Goal: Task Accomplishment & Management: Complete application form

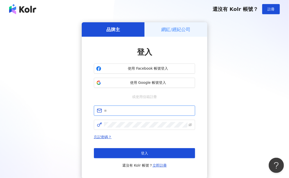
type input "**********"
click at [144, 150] on button "登入" at bounding box center [144, 153] width 101 height 10
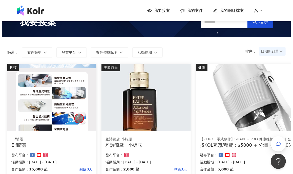
scroll to position [25, 0]
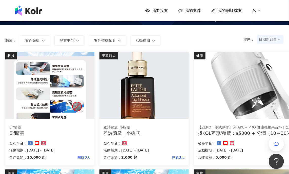
click at [237, 117] on img at bounding box center [288, 85] width 188 height 67
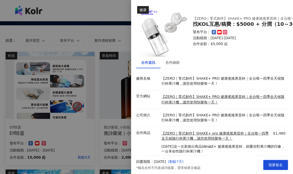
scroll to position [18, 0]
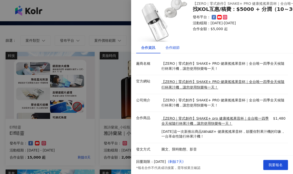
click at [170, 45] on div "合作細節" at bounding box center [173, 48] width 14 height 6
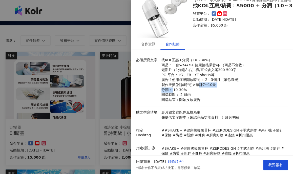
drag, startPoint x: 173, startPoint y: 88, endPoint x: 199, endPoint y: 87, distance: 25.6
click at [199, 87] on p "找KOL互惠+分潤（10～30%） 商品：一台𝑺𝑯𝑨𝑲𝑬+ 健康搖搖果昔杯 （商品不會收） 短影片（1分鐘左右）橫/直式含文案300-500字 PO 平台： …" at bounding box center [224, 80] width 124 height 45
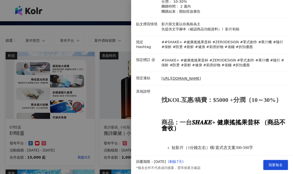
scroll to position [120, 0]
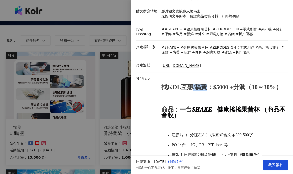
drag, startPoint x: 194, startPoint y: 90, endPoint x: 206, endPoint y: 89, distance: 11.2
click at [206, 89] on strong "找KOL互惠/稿費：$5000 +分潤（10～30%）" at bounding box center [222, 87] width 121 height 7
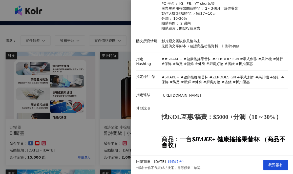
scroll to position [38, 0]
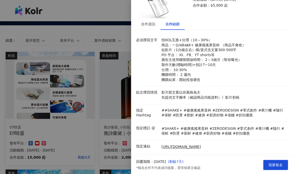
click at [113, 73] on div at bounding box center [146, 87] width 293 height 174
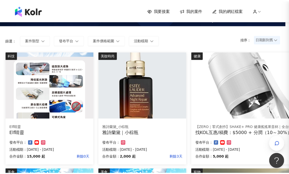
scroll to position [0, 0]
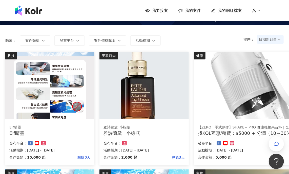
click at [265, 40] on span "日期新到舊" at bounding box center [270, 40] width 23 height 8
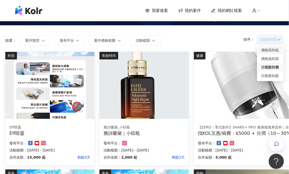
click at [272, 50] on div "價格高到低" at bounding box center [270, 50] width 18 height 6
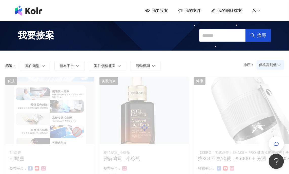
click at [267, 66] on span "價格高到低" at bounding box center [270, 65] width 23 height 8
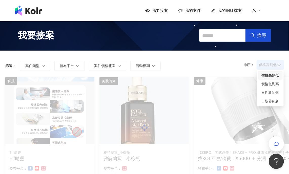
click at [269, 76] on div "價格高到低" at bounding box center [270, 76] width 18 height 6
click at [269, 76] on div "排序： 價格高到低 價格高到低 篩選： 案件類型 發布平台 案件價格範圍 活動檔期 清除 套用" at bounding box center [144, 64] width 289 height 27
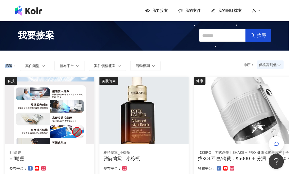
click at [263, 68] on span "價格高到低" at bounding box center [270, 65] width 23 height 8
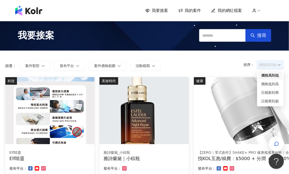
click at [267, 74] on div "價格高到低" at bounding box center [270, 76] width 18 height 6
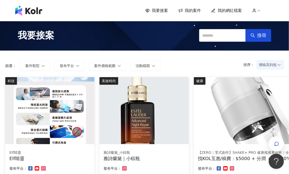
click at [275, 66] on span "價格高到低" at bounding box center [270, 65] width 23 height 8
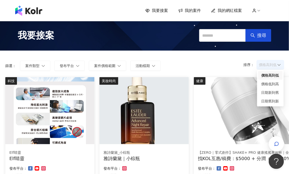
click at [271, 73] on div "價格高到低" at bounding box center [270, 76] width 18 height 6
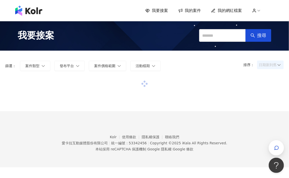
click at [263, 67] on span "日期新到舊" at bounding box center [270, 65] width 23 height 8
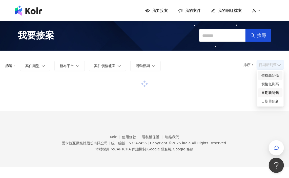
click at [263, 77] on div "價格高到低" at bounding box center [270, 76] width 18 height 6
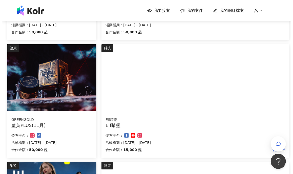
scroll to position [152, 0]
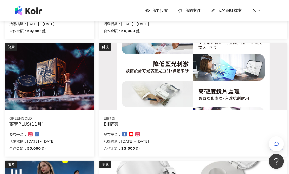
click at [157, 98] on img at bounding box center [194, 76] width 188 height 67
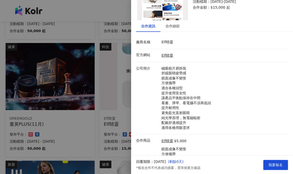
scroll to position [0, 0]
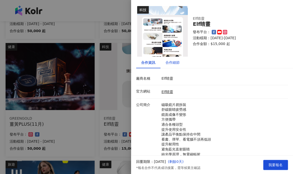
click at [166, 63] on div "合作細節" at bounding box center [173, 63] width 14 height 6
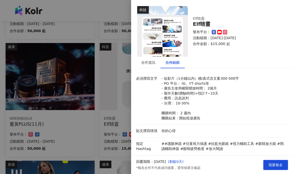
click at [164, 44] on img at bounding box center [162, 31] width 51 height 51
click at [146, 60] on div "合作資訊" at bounding box center [148, 63] width 14 height 6
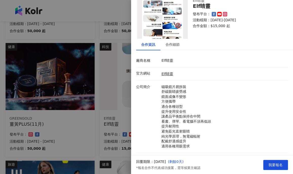
scroll to position [51, 0]
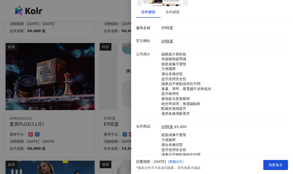
click at [172, 43] on div "Elf睛靈" at bounding box center [223, 41] width 127 height 6
click at [170, 43] on link "Elf睛靈" at bounding box center [168, 41] width 12 height 4
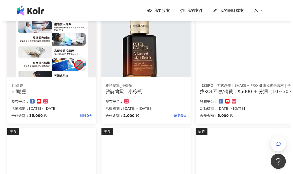
scroll to position [76, 0]
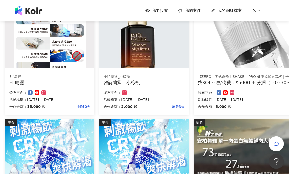
click at [124, 44] on img at bounding box center [144, 34] width 89 height 67
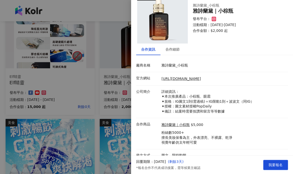
scroll to position [19, 0]
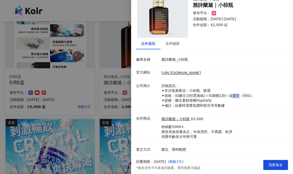
click at [236, 94] on p "詳細資訊： ✦本次推廣產品：小棕瓶、眼霜 ✦規格：IG圖文1則(需過稿)＋IG限動1則＋波波文（同IG） ✦授權：圖文素材授權PopDaily ✦備註：結案時…" at bounding box center [224, 96] width 124 height 25
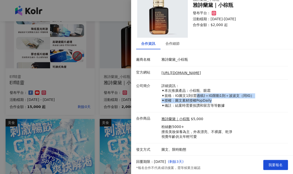
drag, startPoint x: 200, startPoint y: 96, endPoint x: 195, endPoint y: 95, distance: 4.7
click at [195, 95] on p "詳細資訊： ✦本次推廣產品：小棕瓶、眼霜 ✦規格：IG圖文1則(需過稿)＋IG限動1則＋波波文（同IG） ✦授權：圖文素材授權PopDaily ✦備註：結案時…" at bounding box center [224, 96] width 124 height 25
click at [194, 95] on p "詳細資訊： ✦本次推廣產品：小棕瓶、眼霜 ✦規格：IG圖文1則(需過稿)＋IG限動1則＋波波文（同IG） ✦授權：圖文素材授權PopDaily ✦備註：結案時…" at bounding box center [224, 96] width 124 height 25
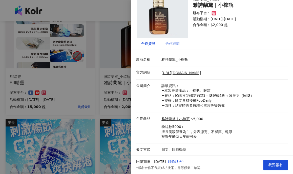
click at [161, 43] on div "合作細節" at bounding box center [173, 44] width 24 height 12
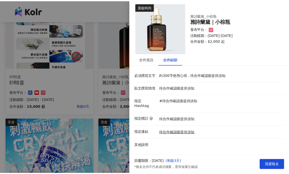
scroll to position [0, 0]
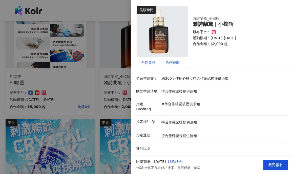
click at [141, 62] on div "合作資訊" at bounding box center [148, 63] width 14 height 6
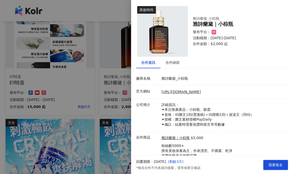
click at [141, 62] on div "合作資訊" at bounding box center [148, 63] width 14 height 6
click at [113, 67] on div at bounding box center [146, 87] width 293 height 174
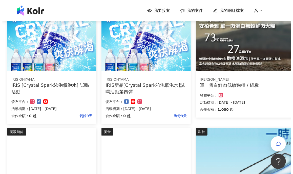
scroll to position [203, 0]
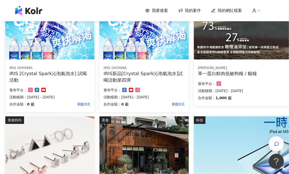
click at [215, 83] on p "發布平台：" at bounding box center [207, 84] width 18 height 6
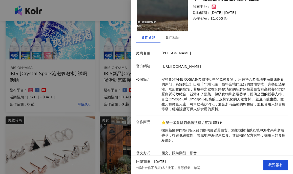
scroll to position [29, 0]
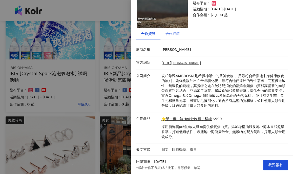
click at [172, 39] on div "合作細節" at bounding box center [173, 34] width 24 height 12
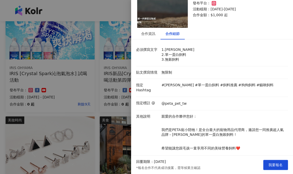
click at [170, 35] on div "合作細節" at bounding box center [173, 34] width 14 height 6
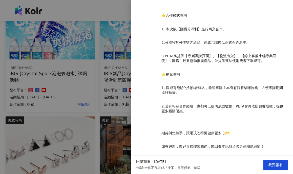
scroll to position [184, 0]
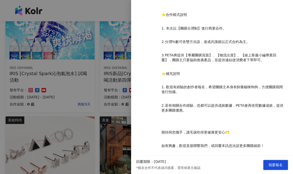
click at [96, 85] on div at bounding box center [146, 87] width 293 height 174
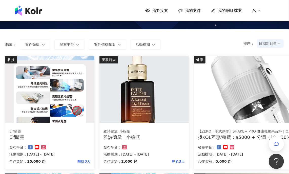
scroll to position [0, 0]
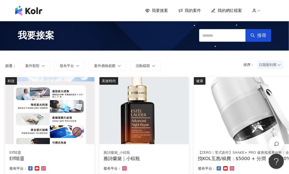
click at [263, 63] on span "日期新到舊" at bounding box center [270, 65] width 23 height 8
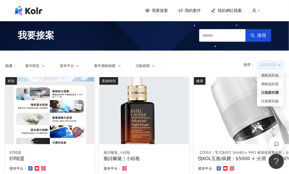
click at [264, 74] on div "價格高到低" at bounding box center [270, 76] width 18 height 6
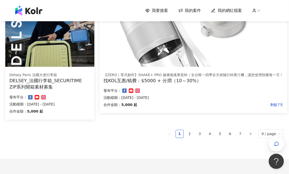
scroll to position [354, 0]
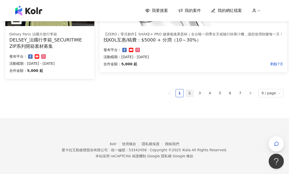
click at [194, 91] on link "2" at bounding box center [190, 94] width 8 height 8
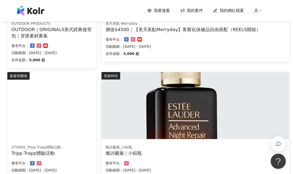
scroll to position [279, 0]
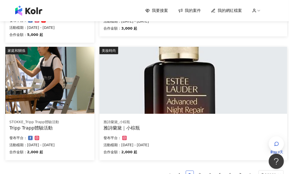
click at [63, 93] on img at bounding box center [49, 80] width 89 height 67
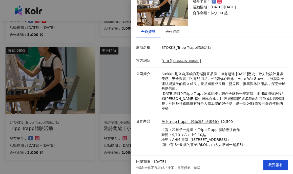
scroll to position [34, 0]
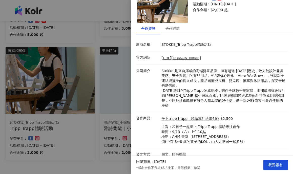
click at [61, 79] on div at bounding box center [146, 87] width 293 height 174
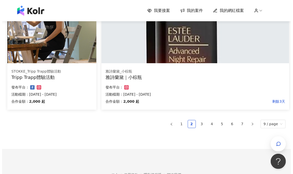
scroll to position [355, 0]
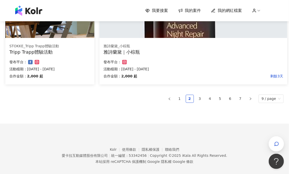
click at [181, 59] on div "雅詩蘭黛_小棕瓶 雅詩蘭黛｜小棕瓶 合作金額： 2,000 起 剩餘3天 發布平台： 活動檔期：2025/9/29 - 2025/9/30" at bounding box center [194, 62] width 188 height 45
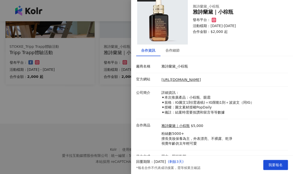
scroll to position [19, 0]
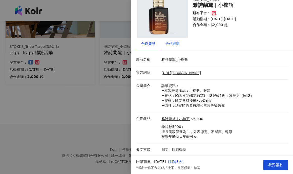
click at [177, 42] on div "合作細節" at bounding box center [173, 44] width 14 height 6
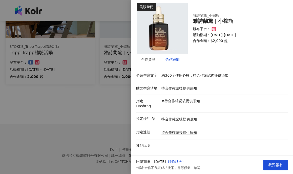
scroll to position [0, 0]
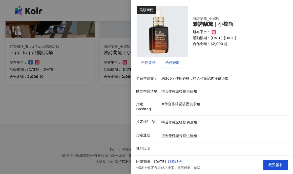
click at [152, 65] on div "合作資訊" at bounding box center [148, 63] width 14 height 6
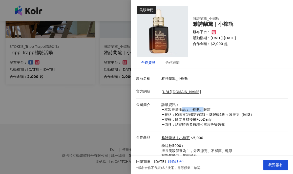
drag, startPoint x: 181, startPoint y: 111, endPoint x: 204, endPoint y: 111, distance: 23.0
click at [204, 111] on p "詳細資訊： ✦本次推廣產品：小棕瓶、眼霜 ✦規格：IG圖文1則(需過稿)＋IG限動1則＋波波文（同IG） ✦授權：圖文素材授權PopDaily ✦備註：結案時…" at bounding box center [224, 115] width 124 height 25
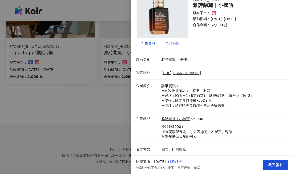
click at [172, 41] on div "合作細節" at bounding box center [173, 44] width 14 height 6
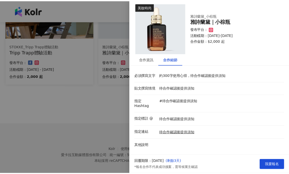
scroll to position [0, 0]
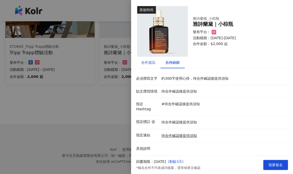
click at [150, 61] on div "合作資訊" at bounding box center [148, 63] width 14 height 6
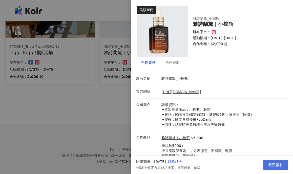
click at [267, 166] on button "我要報名" at bounding box center [275, 165] width 25 height 10
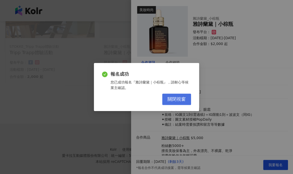
click at [169, 101] on span "關閉視窗" at bounding box center [177, 100] width 18 height 6
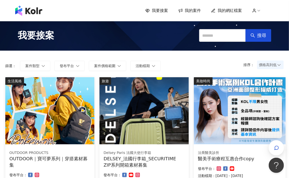
click at [48, 97] on img at bounding box center [49, 110] width 89 height 67
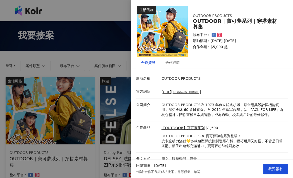
scroll to position [5, 0]
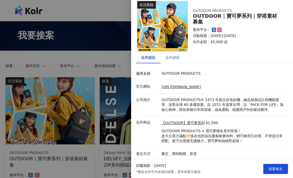
click at [180, 58] on div "合作細節" at bounding box center [173, 58] width 24 height 12
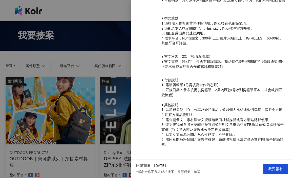
scroll to position [194, 0]
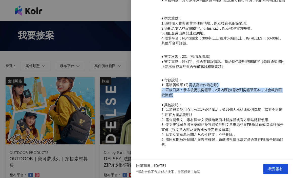
drag, startPoint x: 189, startPoint y: 86, endPoint x: 205, endPoint y: 92, distance: 17.8
click at [205, 92] on p "♦ 付款說明： 1. 需填勞報單 (另需填寫合作備忘錄) 2. 匯款日期：發布後提供勞報單，2周內匯款(需收到勞報單正本，才會執行匯款流程) ♦ 其他說明： …" at bounding box center [224, 112] width 124 height 69
click at [206, 92] on p "♦ 付款說明： 1. 需填勞報單 (另需填寫合作備忘錄) 2. 匯款日期：發布後提供勞報單，2周內匯款(需收到勞報單正本，才會執行匯款流程) ♦ 其他說明： …" at bounding box center [224, 112] width 124 height 69
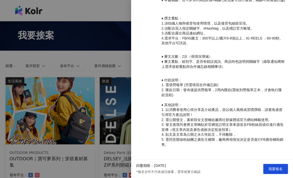
drag, startPoint x: 199, startPoint y: 111, endPoint x: 201, endPoint y: 129, distance: 18.3
click at [201, 129] on p "♦ 付款說明： 1. 需填勞報單 (另需填寫合作備忘錄) 2. 匯款日期：發布後提供勞報單，2周內匯款(需收到勞報單正本，才會執行匯款流程) ♦ 其他說明： …" at bounding box center [224, 112] width 124 height 69
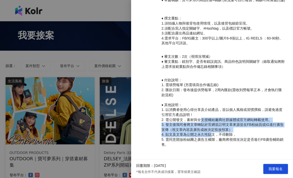
drag, startPoint x: 202, startPoint y: 121, endPoint x: 210, endPoint y: 133, distance: 15.2
click at [210, 133] on p "♦ 付款說明： 1. 需填勞報單 (另需填寫合作備忘錄) 2. 匯款日期：發布後提供勞報單，2周內匯款(需收到勞報單正本，才會執行匯款流程) ♦ 其他說明： …" at bounding box center [224, 112] width 124 height 69
click at [210, 133] on span "4. 貼文及文章為公開之永久性貼文，不得刪除 。" at bounding box center [200, 134] width 76 height 4
drag, startPoint x: 173, startPoint y: 118, endPoint x: 205, endPoint y: 138, distance: 37.0
click at [205, 138] on p "♦ 付款說明： 1. 需填勞報單 (另需填寫合作備忘錄) 2. 匯款日期：發布後提供勞報單，2周內匯款(需收到勞報單正本，才會執行匯款流程) ♦ 其他說明： …" at bounding box center [224, 112] width 124 height 69
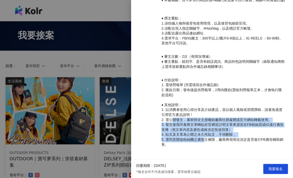
click at [205, 138] on span "5. 需同意開放粉絲團之廣告主權限，廠商將視情況決定是否進行FB廣告輔助銷售。" at bounding box center [223, 142] width 122 height 9
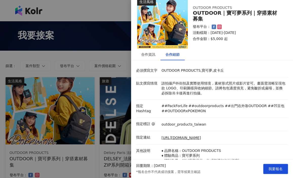
scroll to position [0, 0]
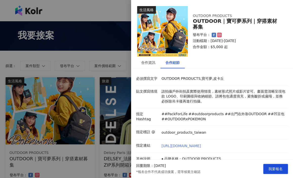
click at [168, 147] on link "https://www.outdoorproducts.tw/page/pokemon" at bounding box center [182, 146] width 40 height 5
click at [115, 93] on div at bounding box center [146, 89] width 293 height 178
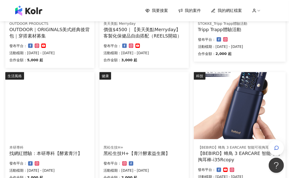
scroll to position [304, 0]
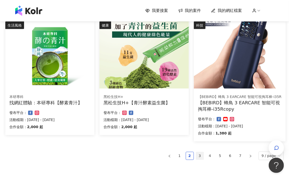
click at [200, 156] on link "3" at bounding box center [200, 156] width 8 height 8
